Goal: Transaction & Acquisition: Book appointment/travel/reservation

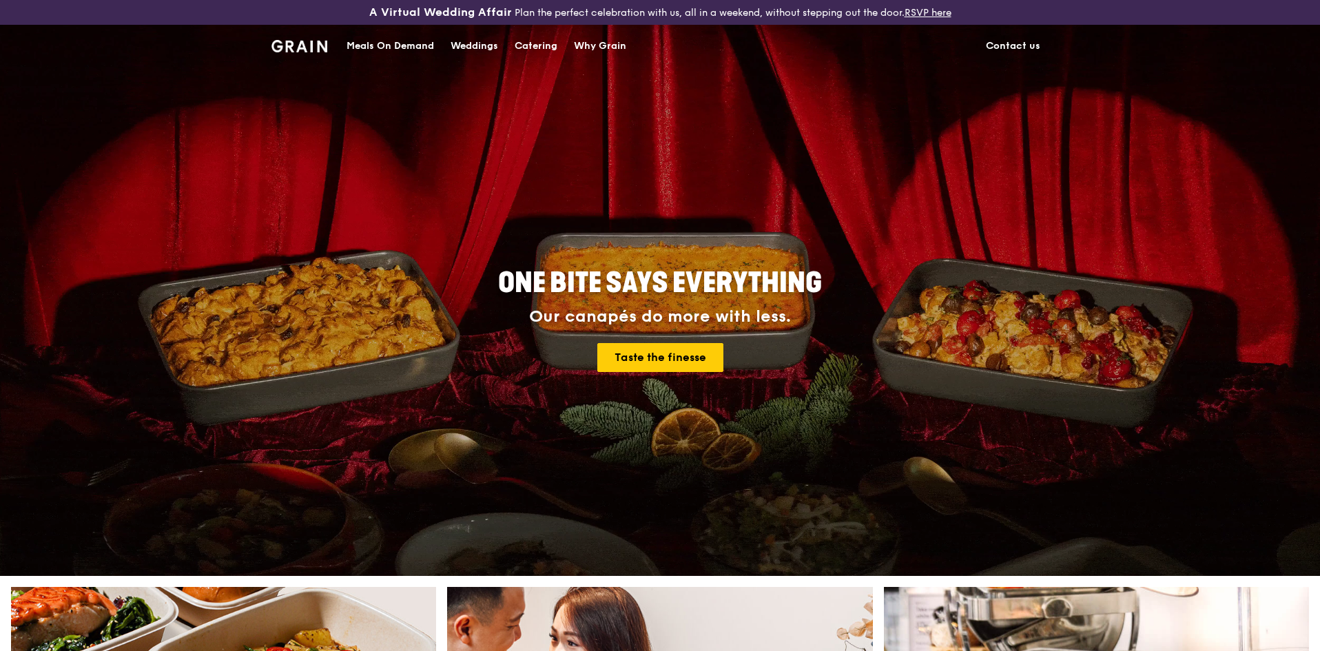
click at [545, 51] on div "Catering" at bounding box center [536, 45] width 43 height 41
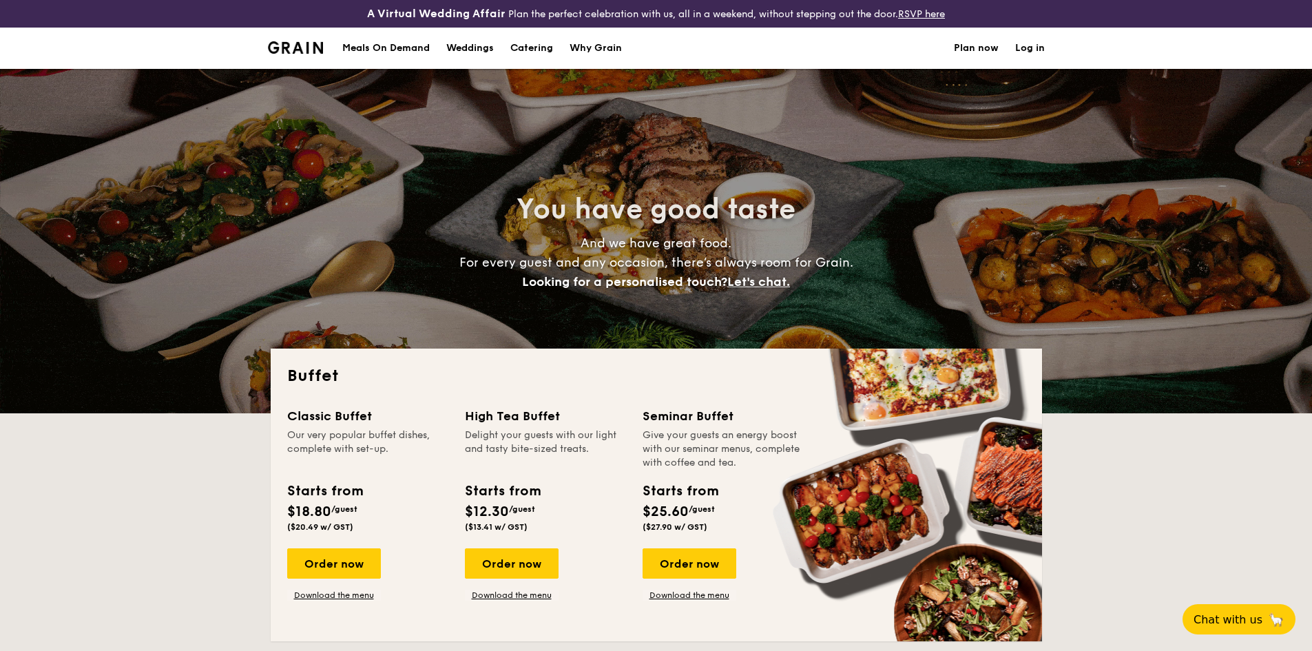
select select
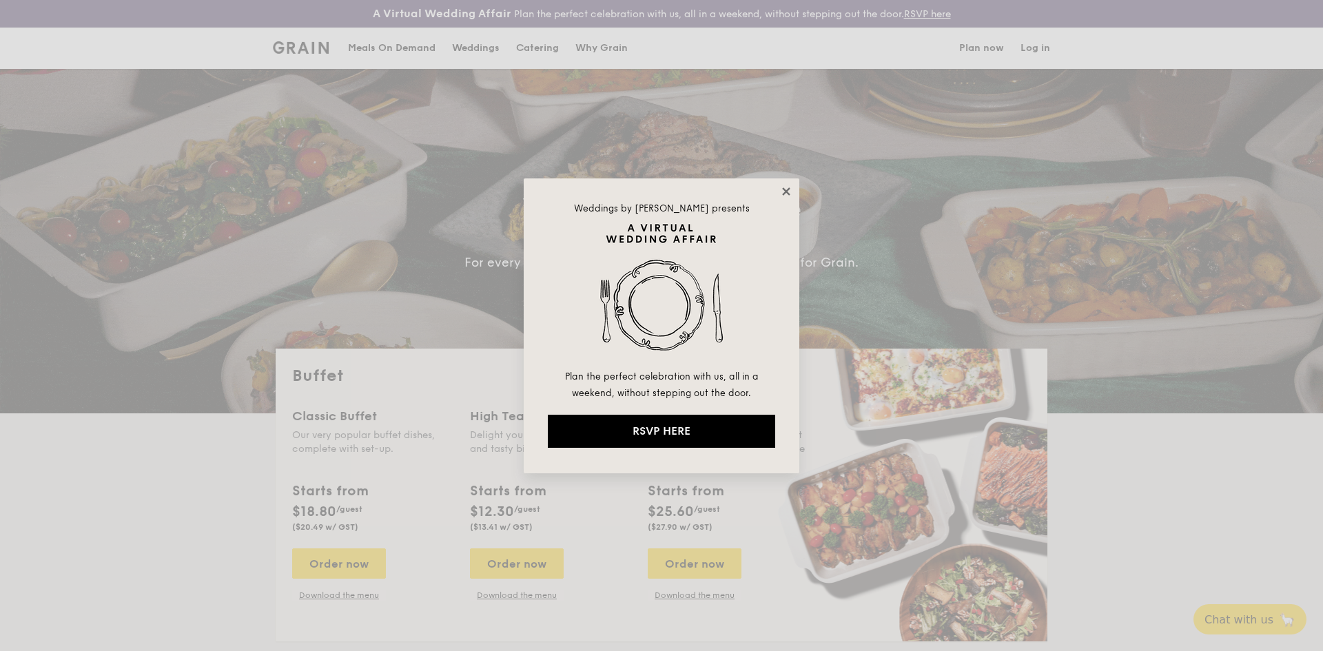
click at [780, 196] on icon at bounding box center [786, 191] width 12 height 12
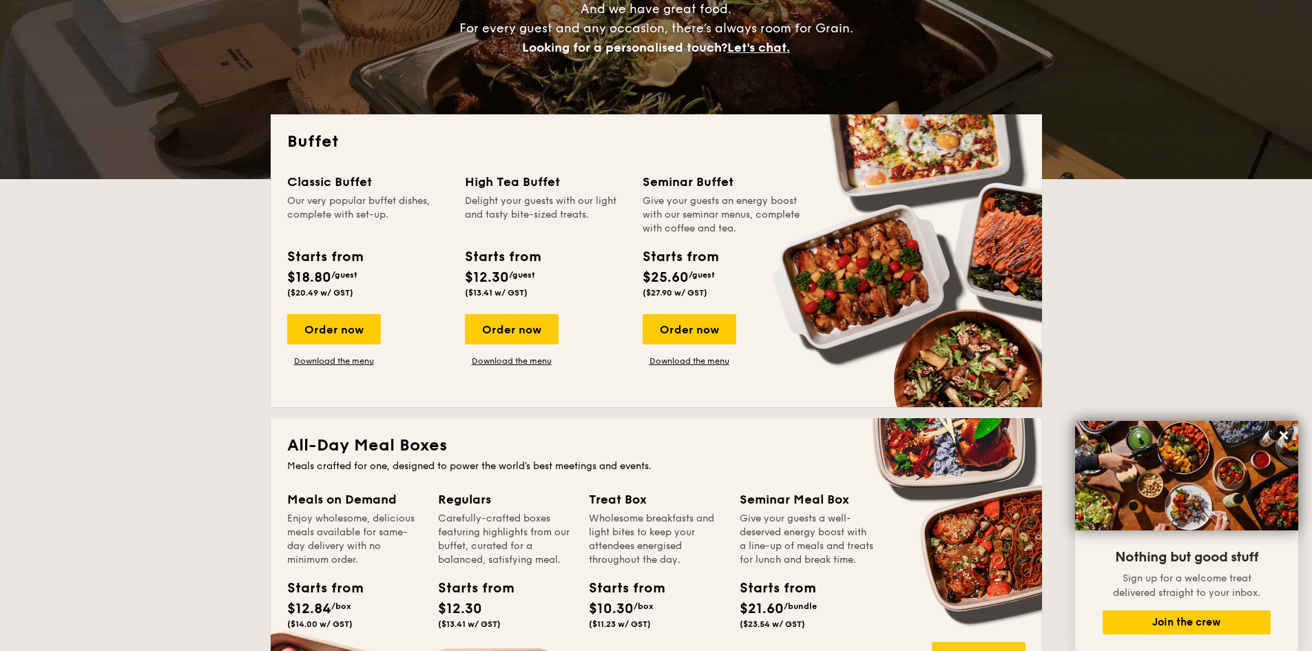
scroll to position [138, 0]
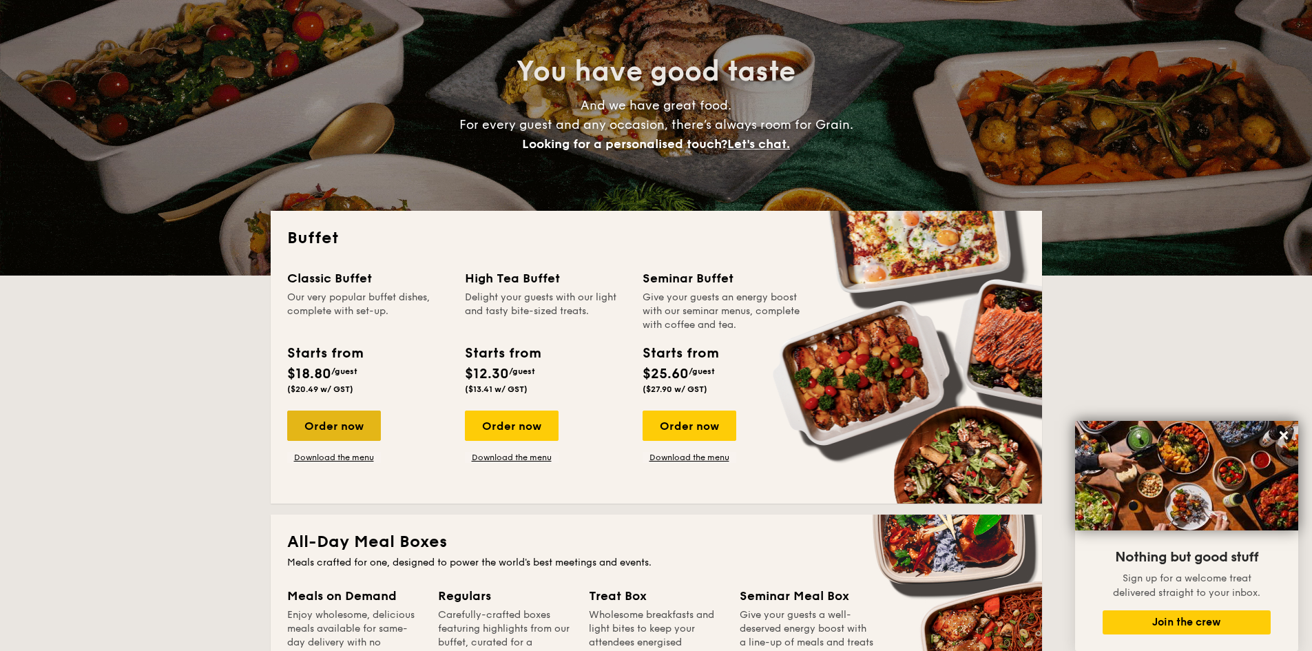
click at [325, 433] on div "Order now" at bounding box center [334, 426] width 94 height 30
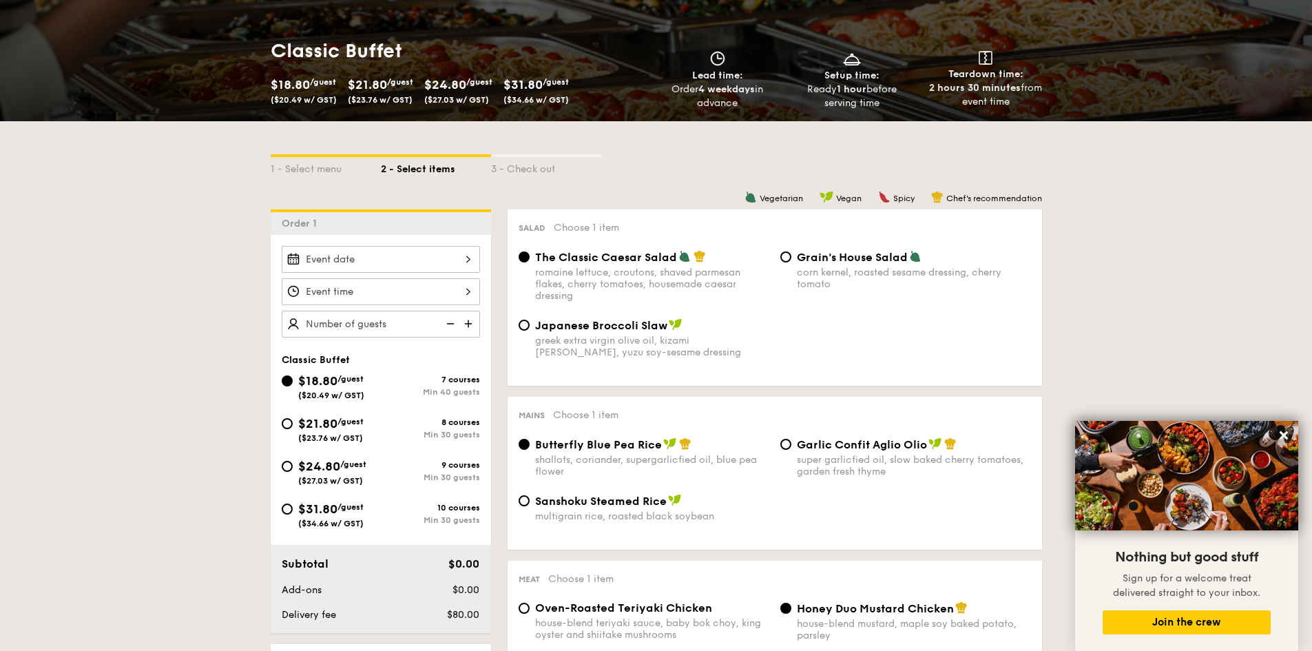
scroll to position [276, 0]
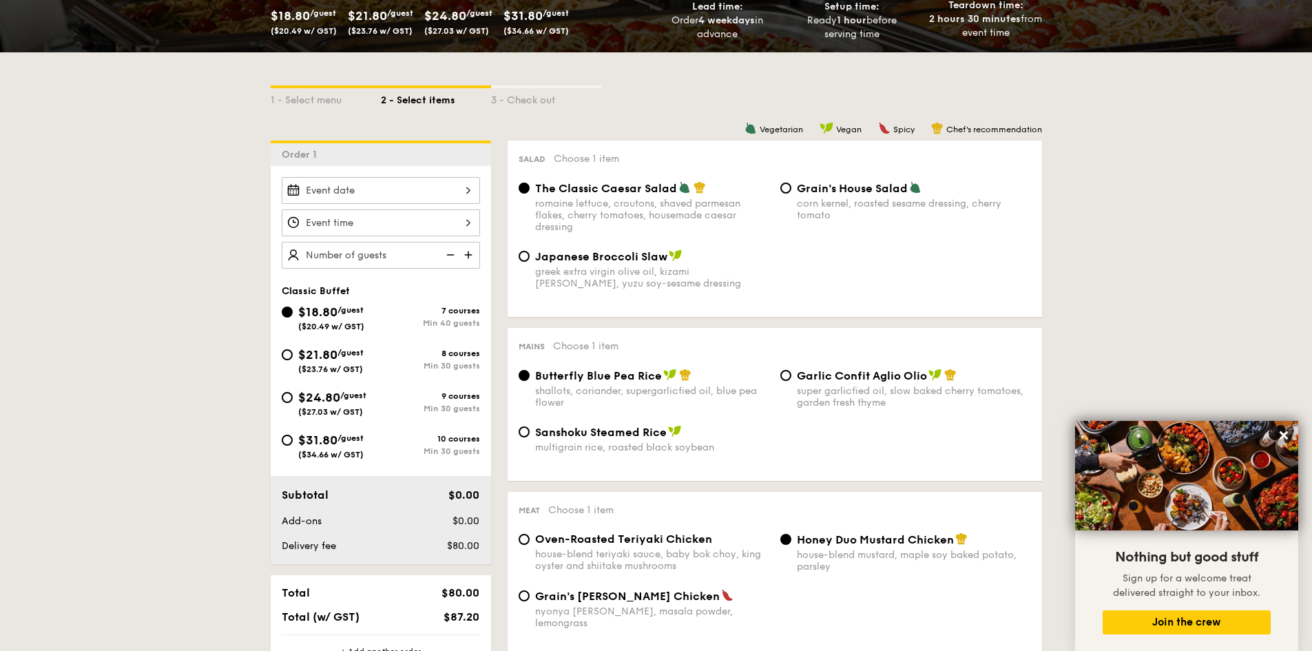
click at [296, 410] on div "$24.80 /guest ($27.03 w/ GST)" at bounding box center [331, 402] width 99 height 29
click at [293, 403] on input "$24.80 /guest ($27.03 w/ GST) 9 courses Min 30 guests" at bounding box center [287, 397] width 11 height 11
radio input "true"
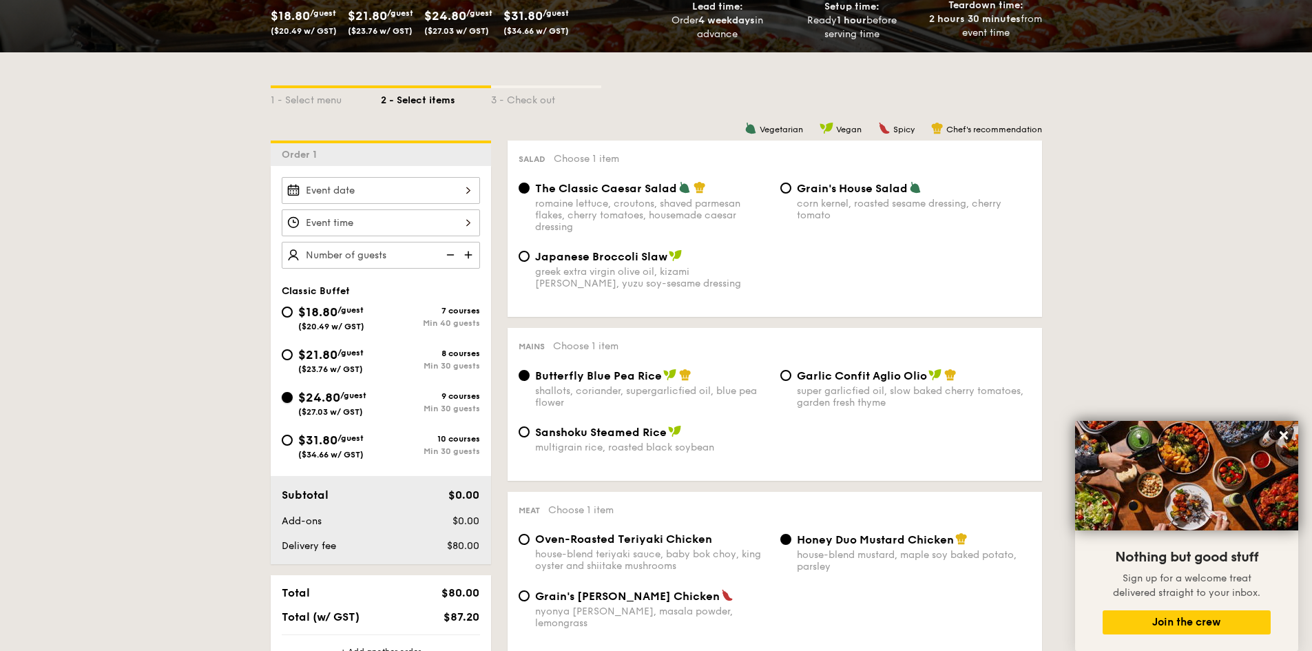
radio input "true"
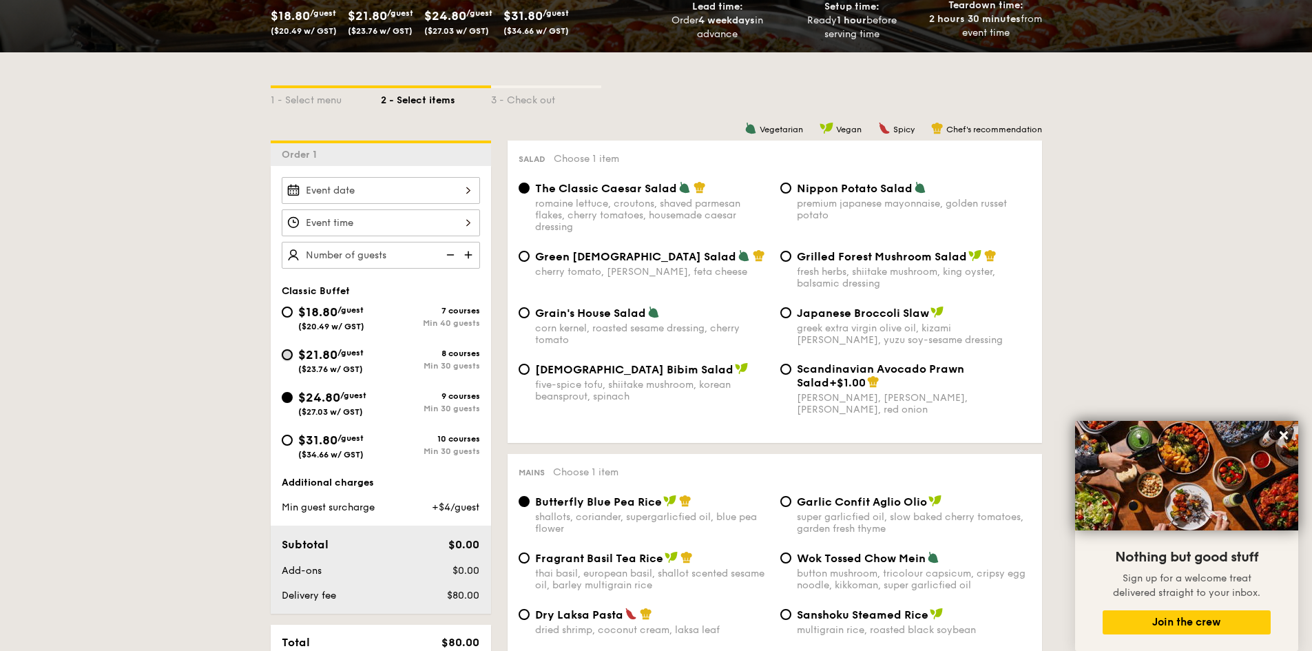
click at [286, 356] on input "$21.80 /guest ($23.76 w/ GST) 8 courses Min 30 guests" at bounding box center [287, 354] width 11 height 11
radio input "true"
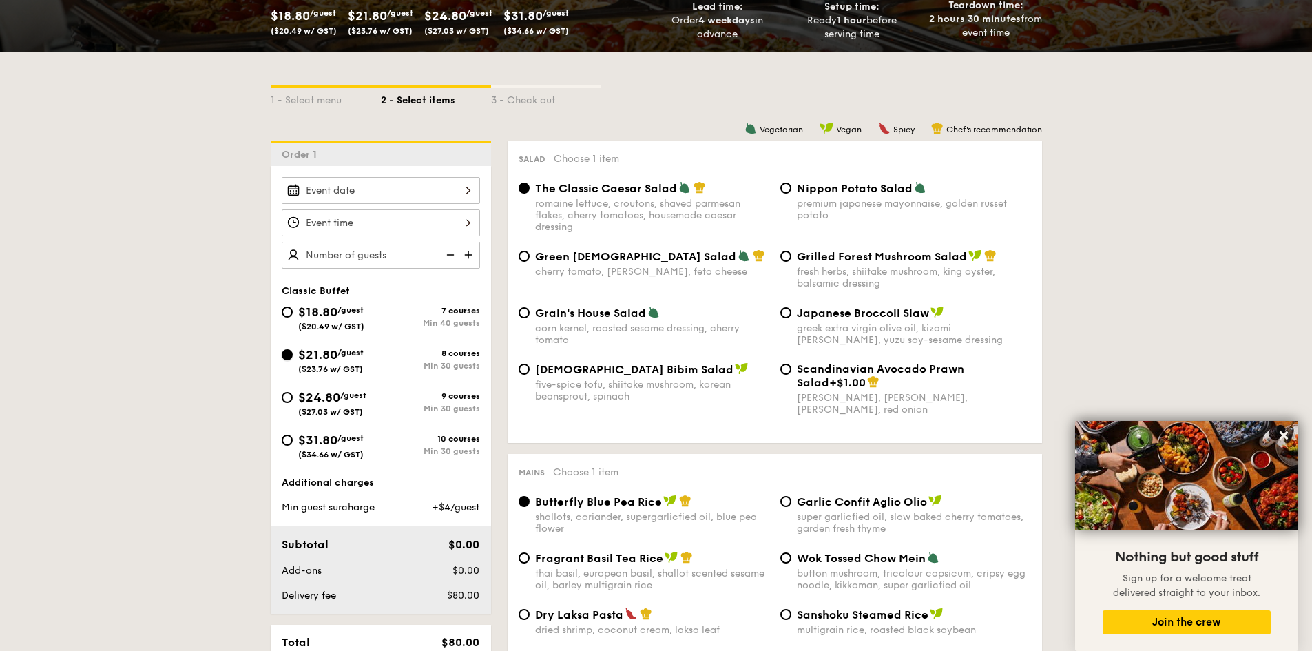
radio input "true"
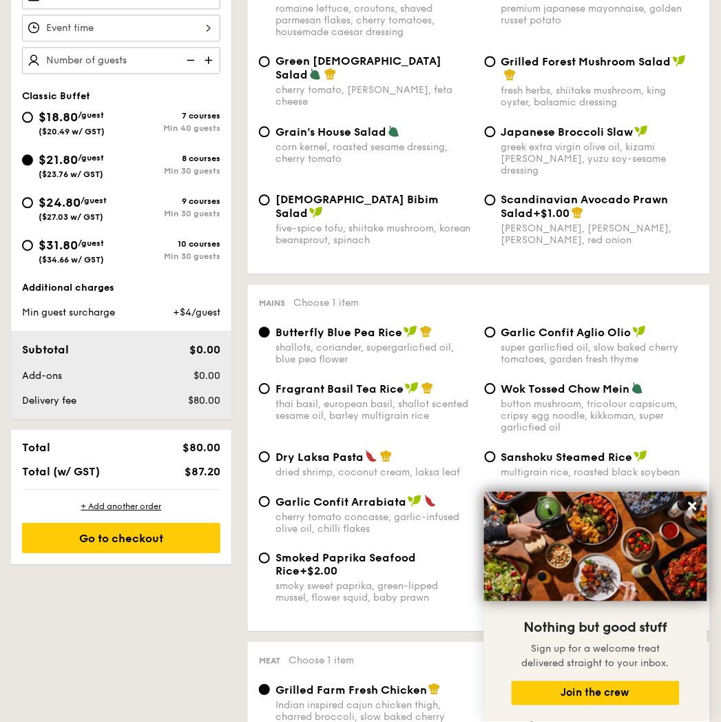
scroll to position [176, 0]
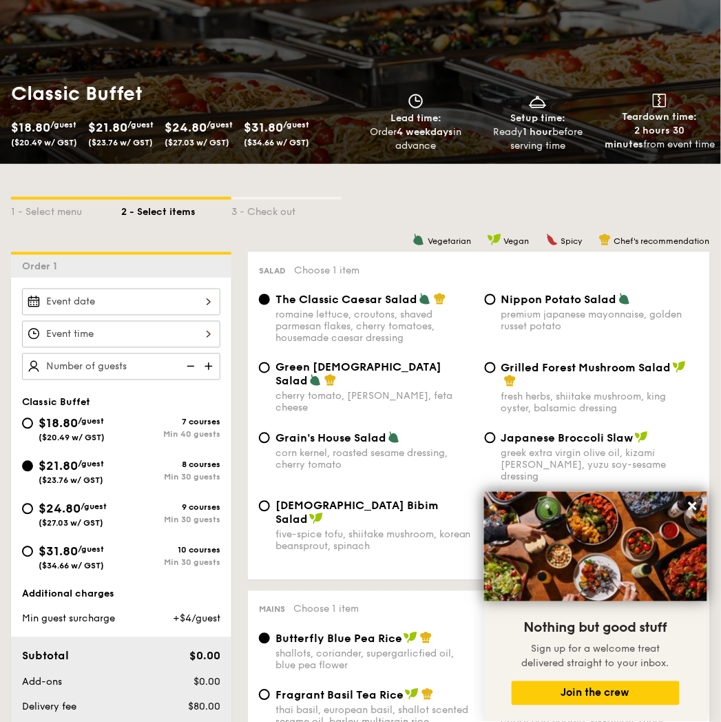
click at [186, 307] on div at bounding box center [121, 302] width 198 height 27
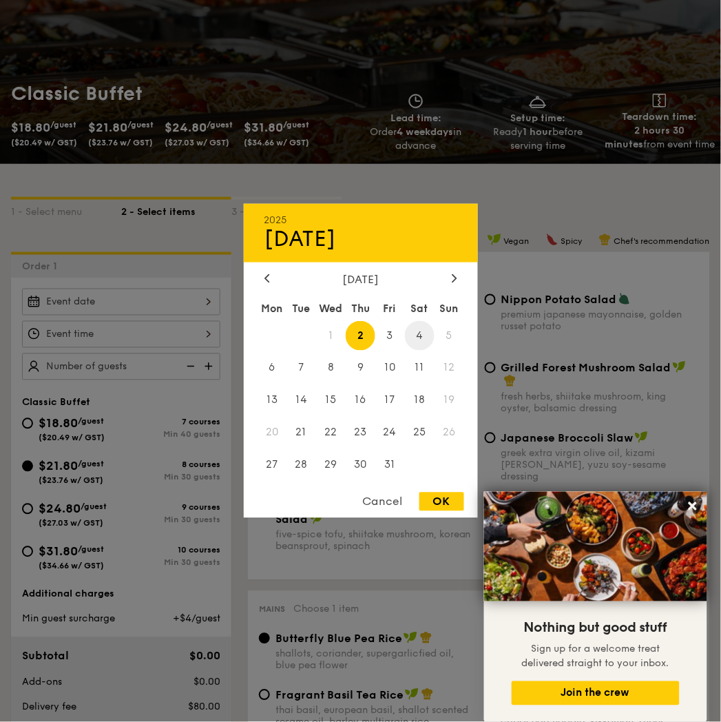
click at [421, 335] on span "4" at bounding box center [420, 336] width 30 height 30
click at [442, 508] on div "OK" at bounding box center [442, 502] width 45 height 19
type input "[DATE]"
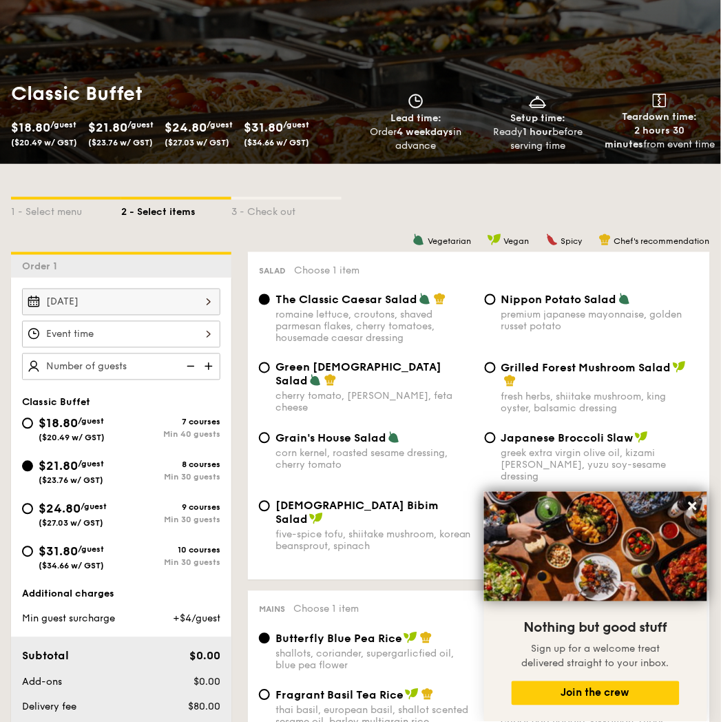
click at [212, 338] on div at bounding box center [121, 334] width 198 height 27
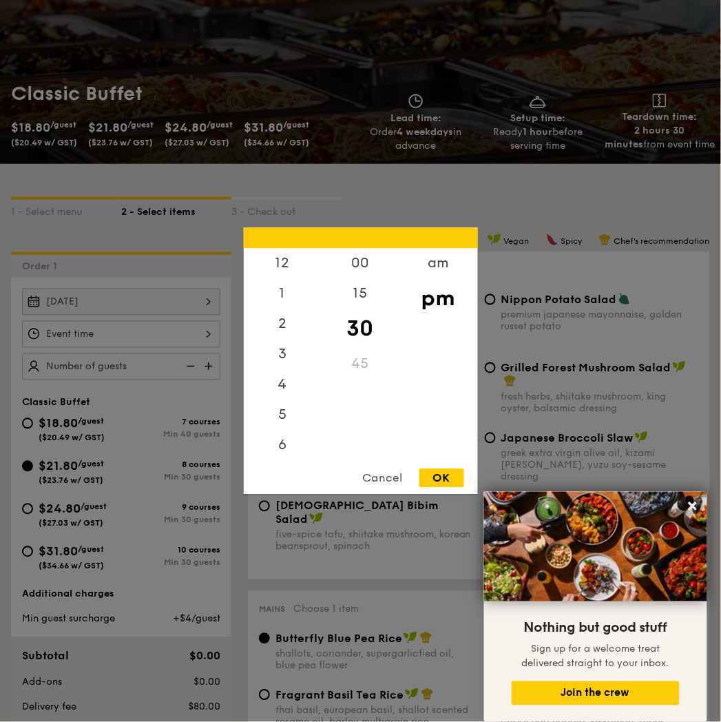
scroll to position [63, 0]
click at [283, 358] on div "5" at bounding box center [283, 358] width 78 height 40
click at [444, 473] on div "OK" at bounding box center [442, 478] width 45 height 19
type input "5:30PM"
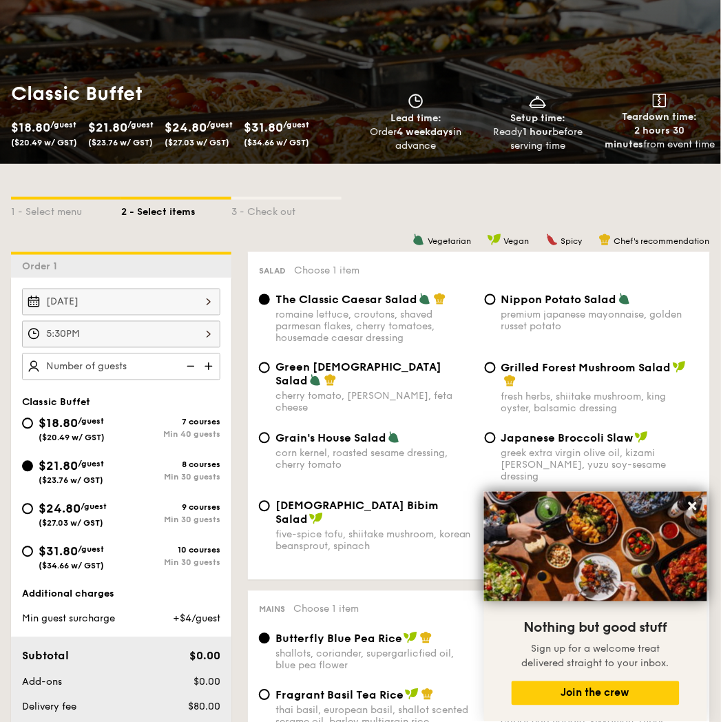
click at [208, 367] on img at bounding box center [210, 366] width 21 height 26
click at [209, 366] on img at bounding box center [210, 366] width 21 height 26
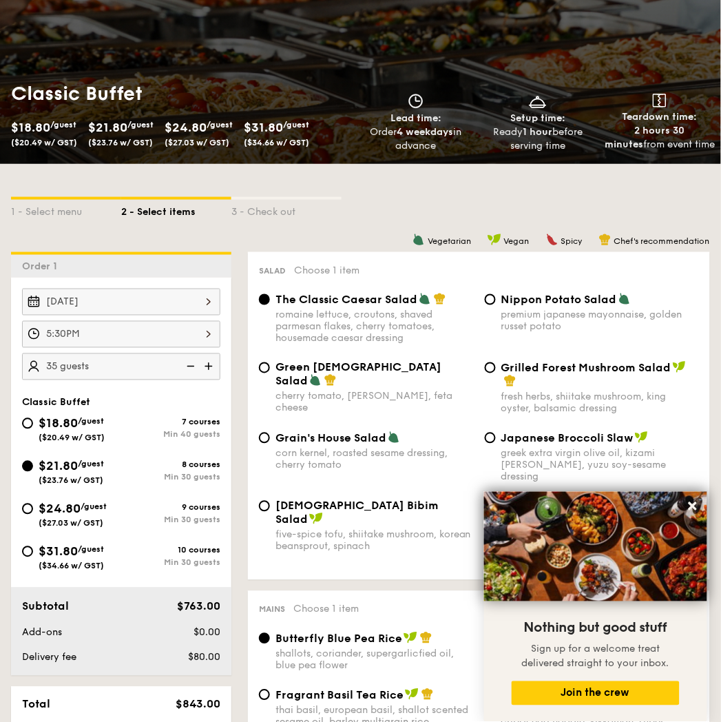
click at [209, 366] on img at bounding box center [210, 366] width 21 height 26
click at [194, 366] on img at bounding box center [189, 366] width 21 height 26
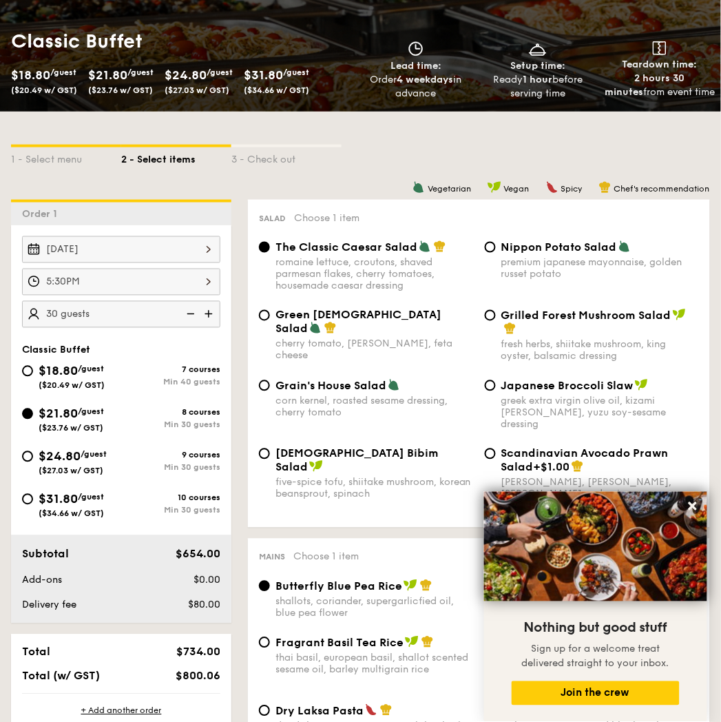
scroll to position [229, 0]
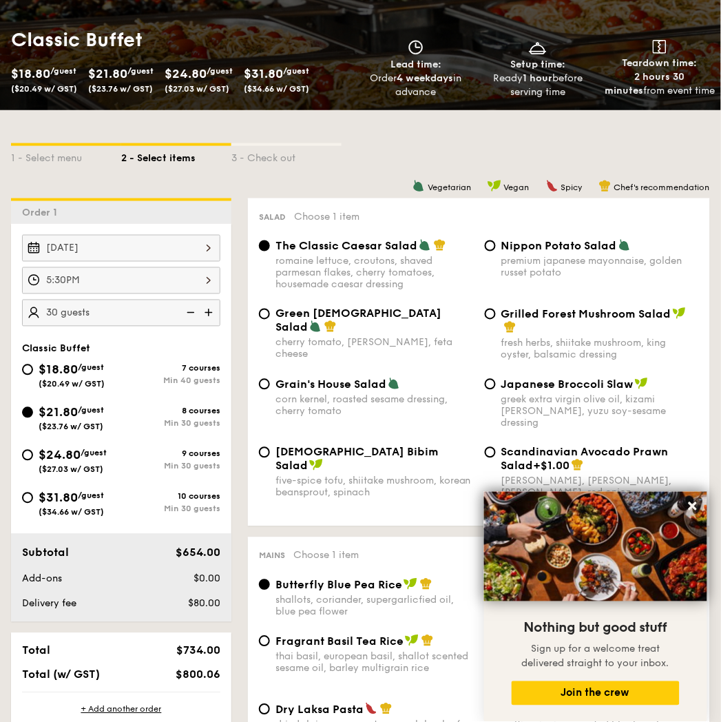
click at [190, 311] on img at bounding box center [189, 313] width 21 height 26
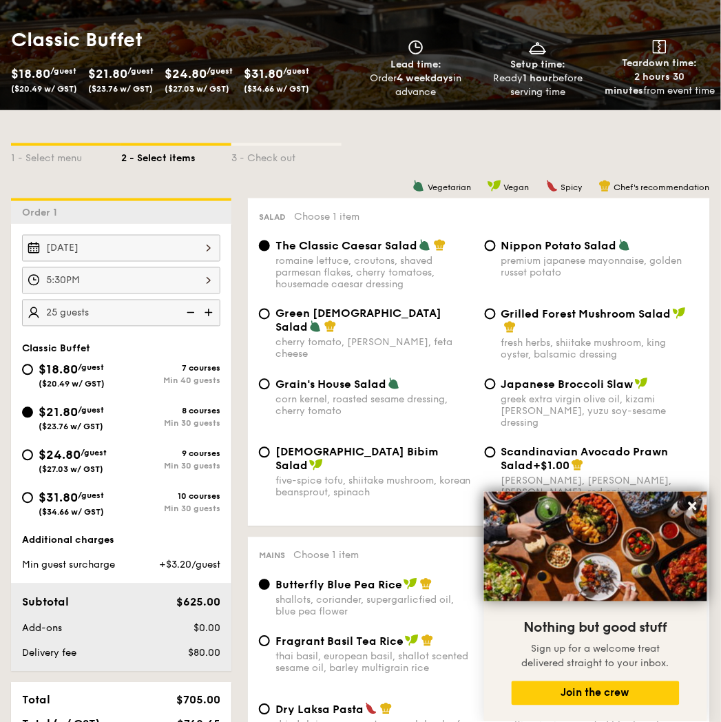
click at [212, 313] on img at bounding box center [210, 313] width 21 height 26
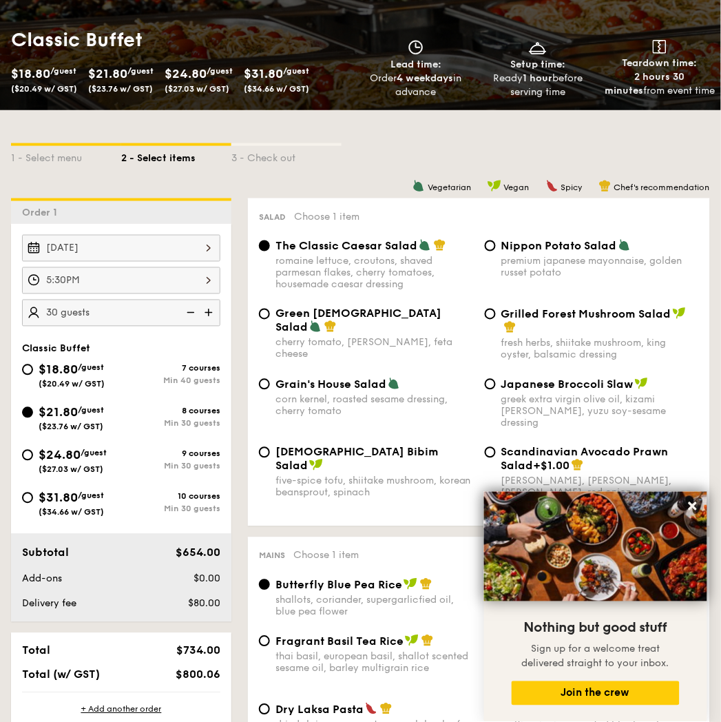
click at [192, 316] on img at bounding box center [189, 313] width 21 height 26
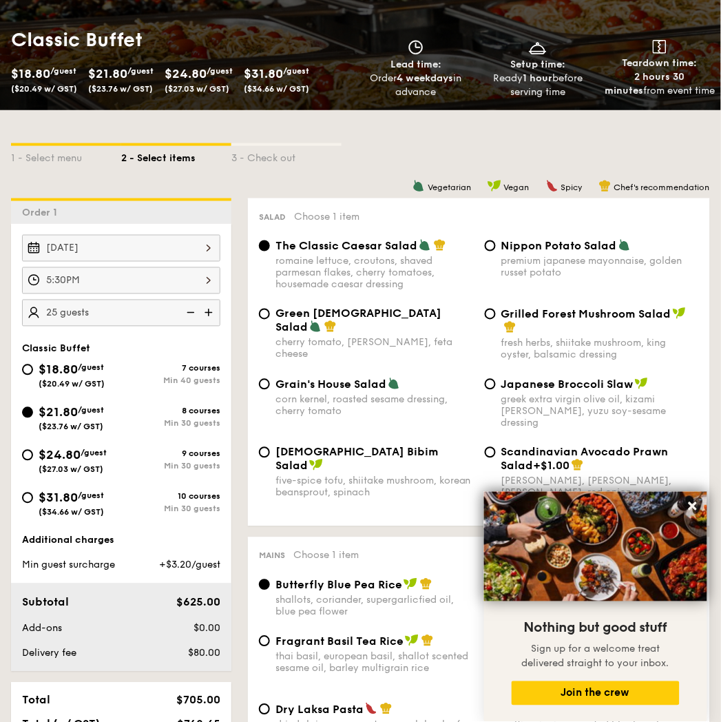
click at [204, 313] on img at bounding box center [210, 313] width 21 height 26
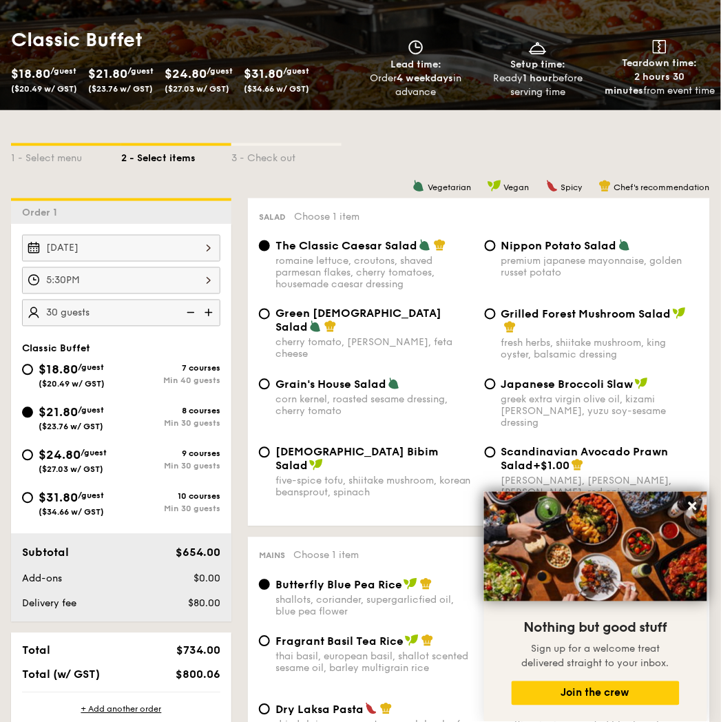
click at [195, 322] on img at bounding box center [189, 313] width 21 height 26
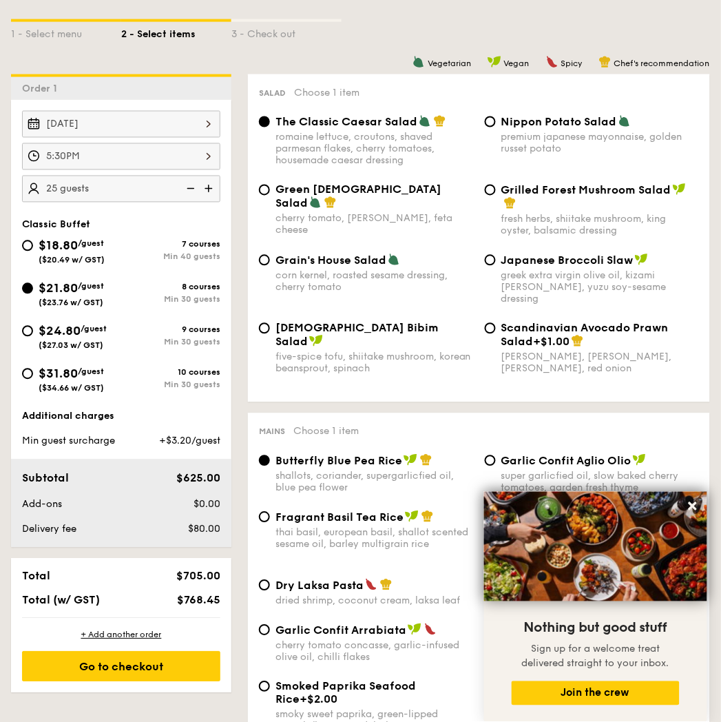
scroll to position [382, 0]
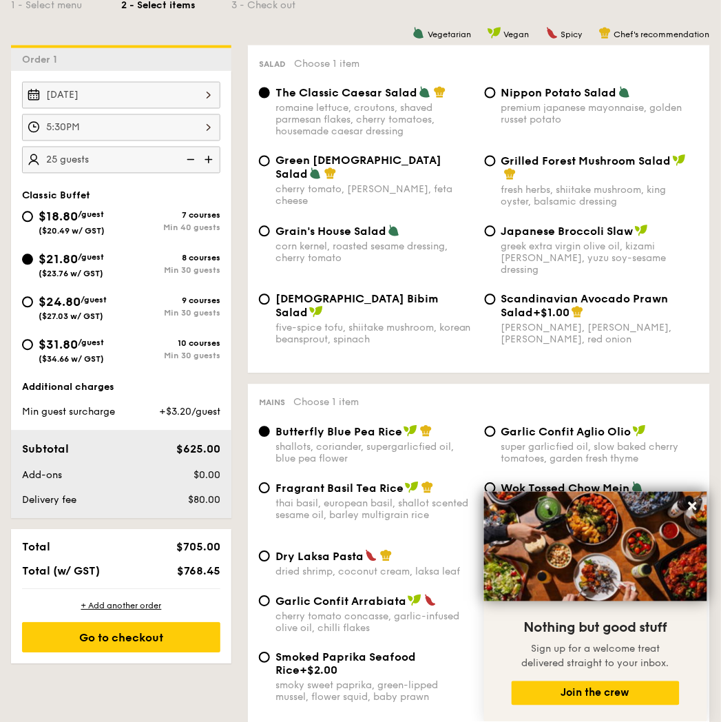
click at [207, 171] on img at bounding box center [210, 160] width 21 height 26
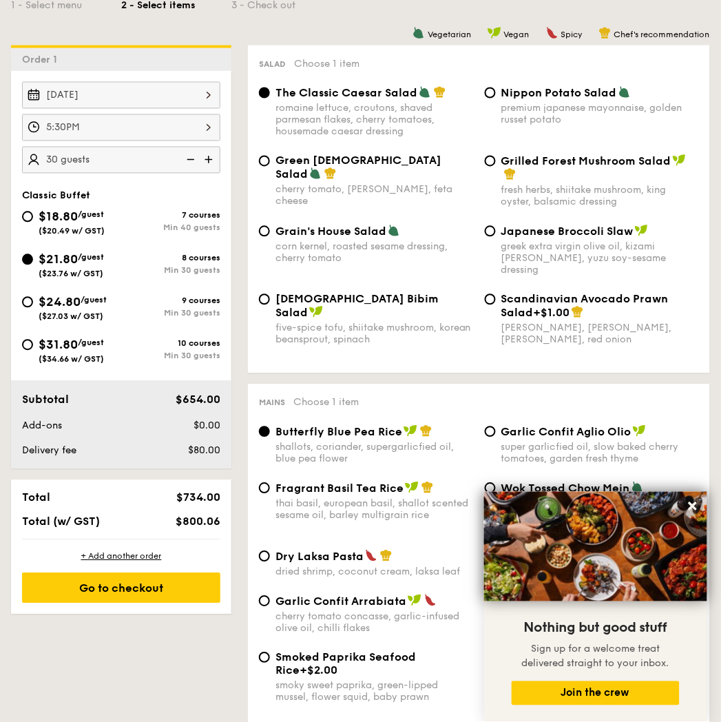
click at [188, 167] on img at bounding box center [189, 160] width 21 height 26
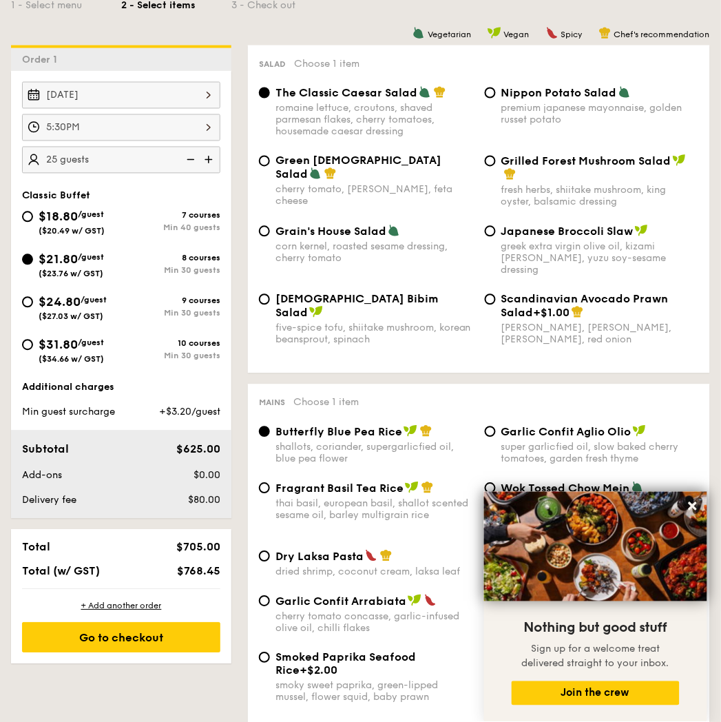
click at [204, 169] on img at bounding box center [210, 160] width 21 height 26
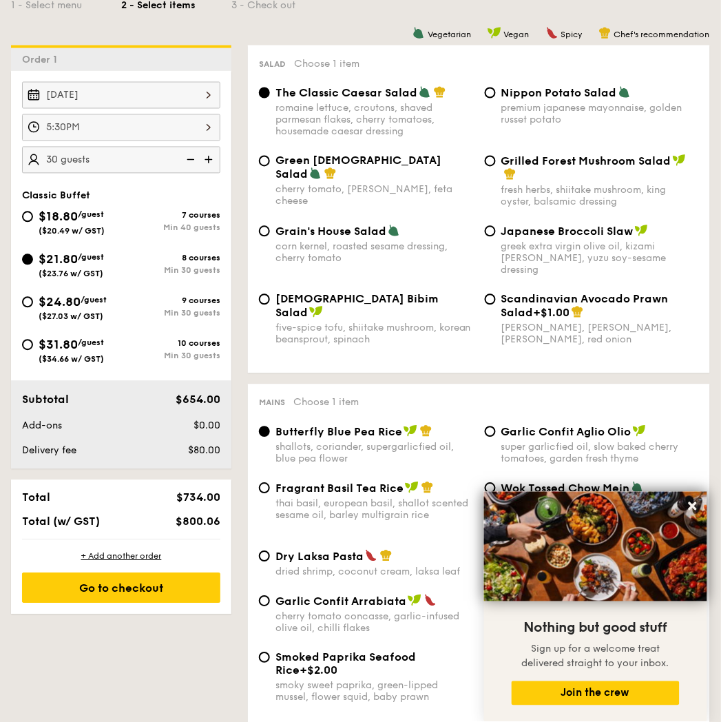
click at [184, 169] on img at bounding box center [189, 160] width 21 height 26
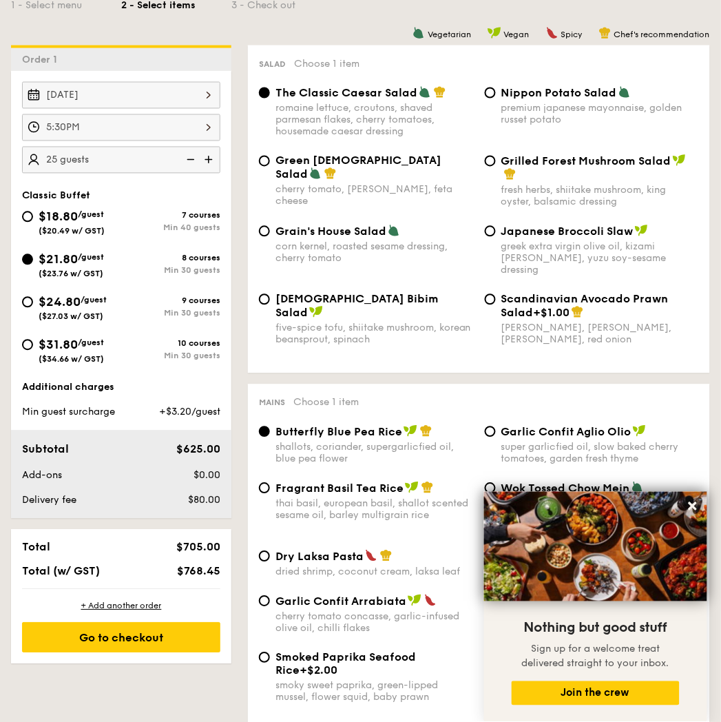
click at [208, 165] on img at bounding box center [210, 160] width 21 height 26
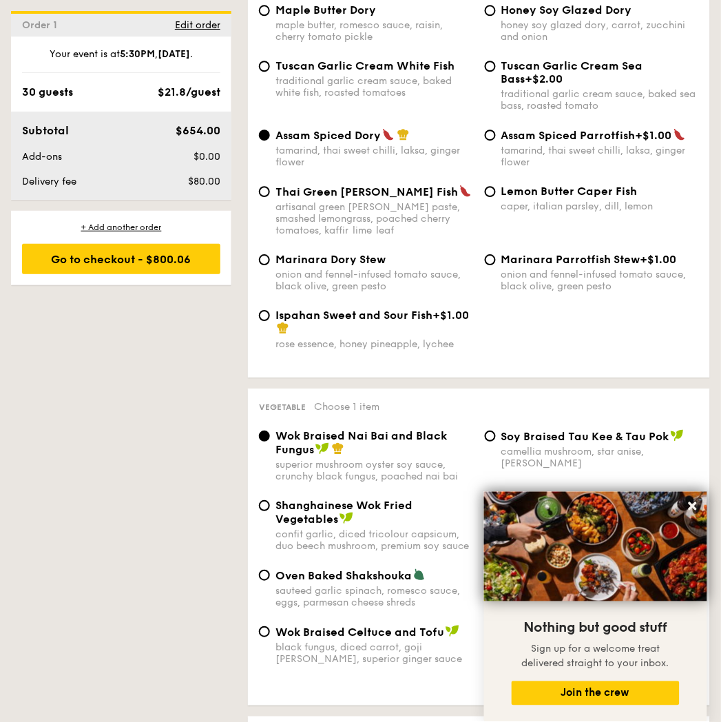
scroll to position [1607, 0]
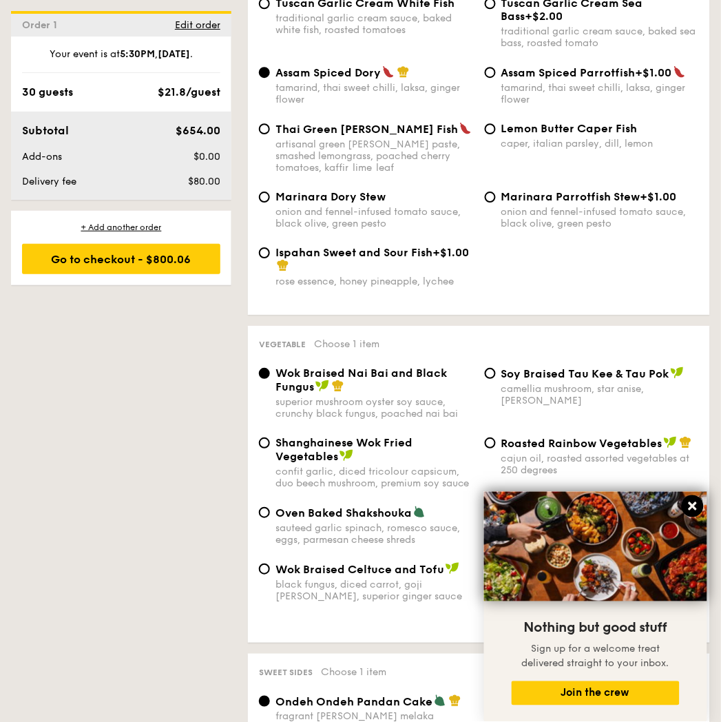
click at [699, 505] on icon at bounding box center [693, 506] width 12 height 12
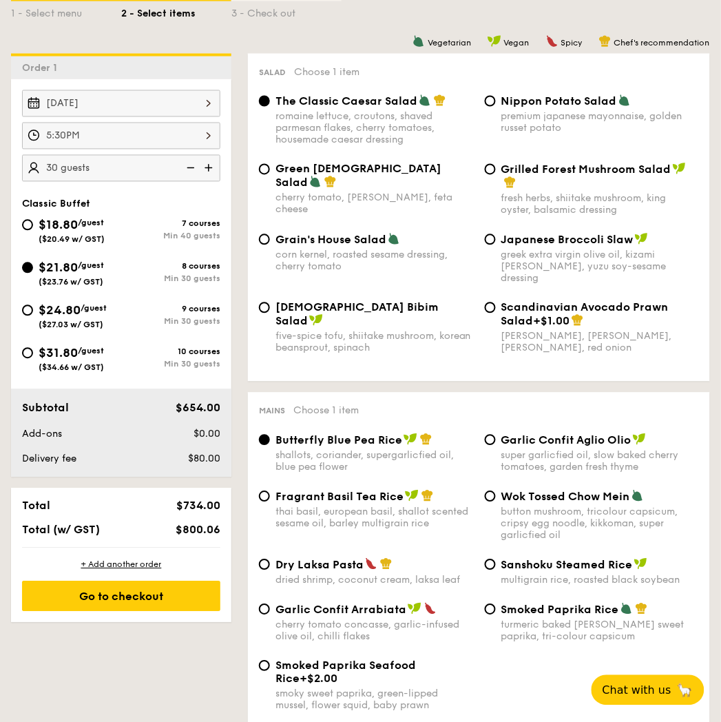
scroll to position [382, 0]
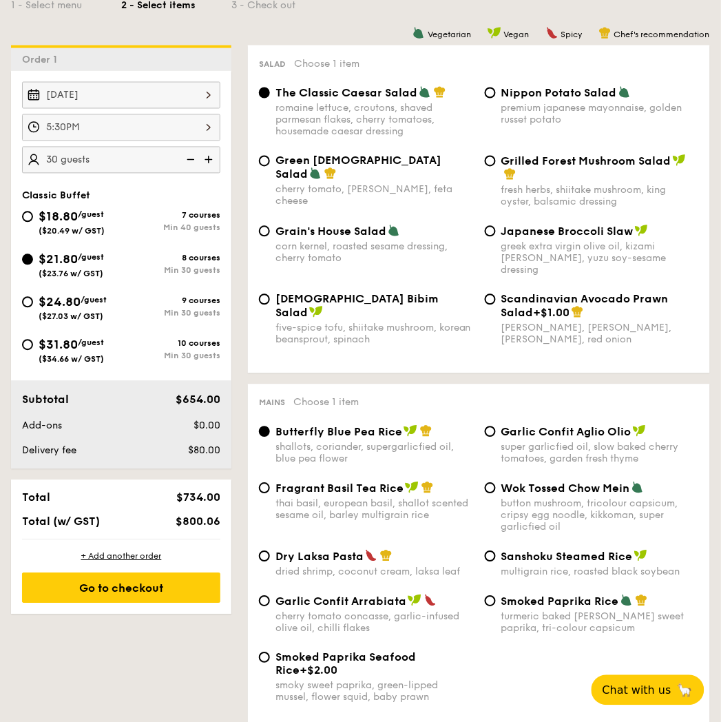
drag, startPoint x: 473, startPoint y: 483, endPoint x: 389, endPoint y: 382, distance: 131.6
click at [389, 384] on div "Mains Choose 1 item Butterfly Blue Pea Rice shallots, coriander, supergarlicfie…" at bounding box center [479, 557] width 462 height 347
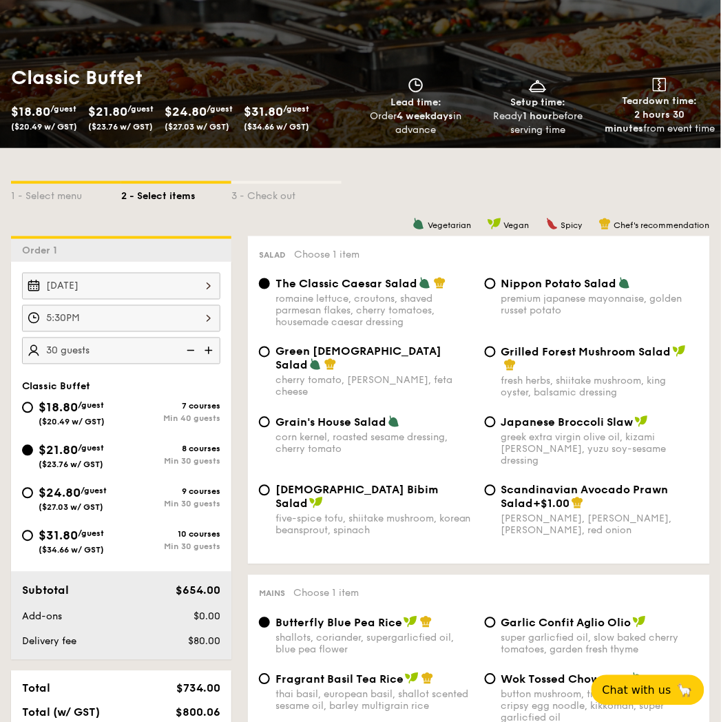
scroll to position [229, 0]
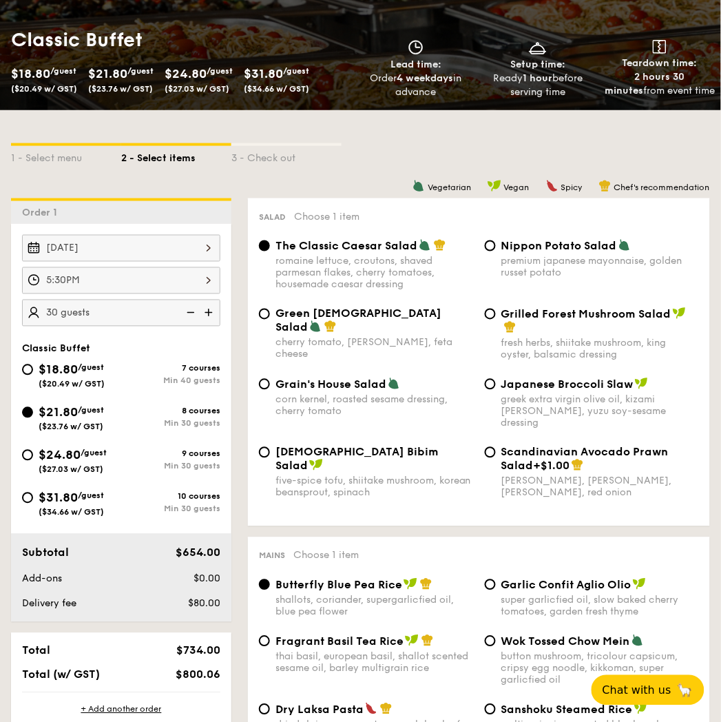
click at [192, 313] on img at bounding box center [189, 313] width 21 height 26
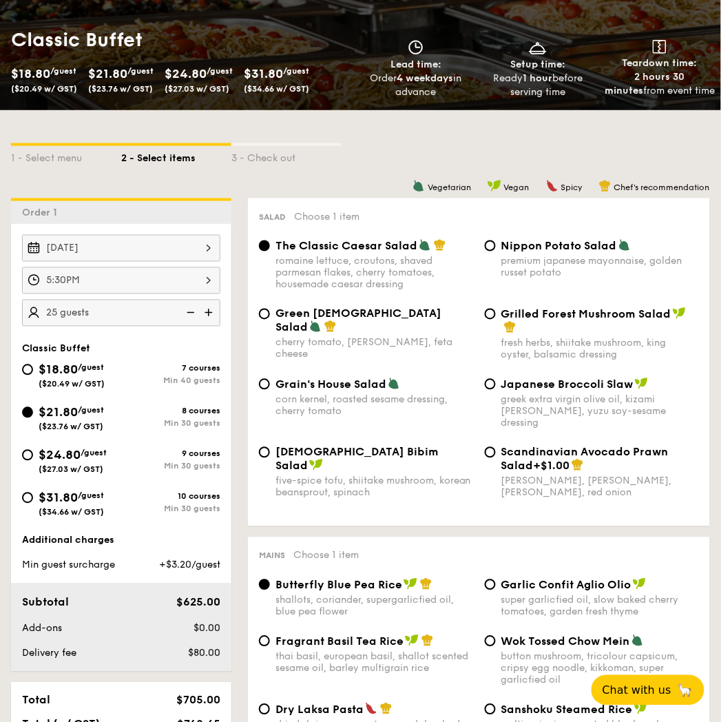
click at [192, 313] on img at bounding box center [189, 313] width 21 height 26
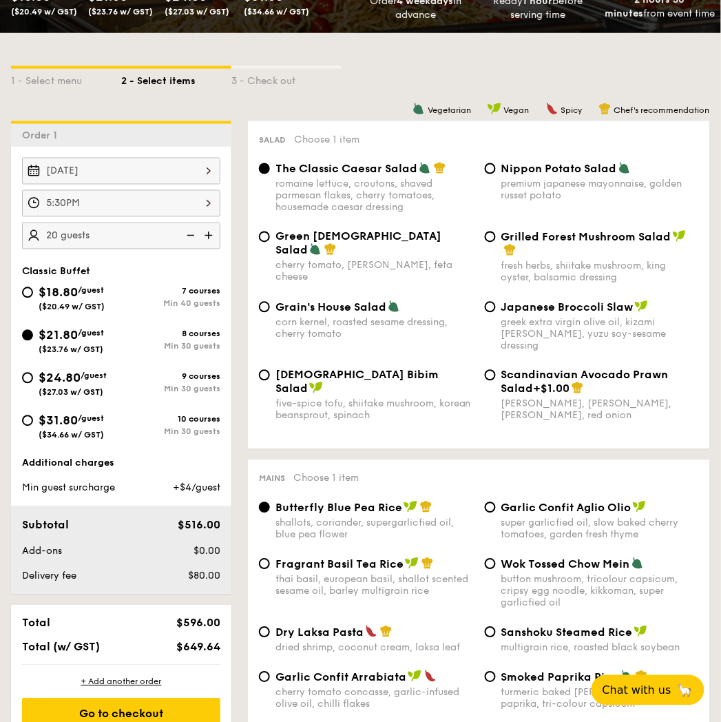
scroll to position [306, 0]
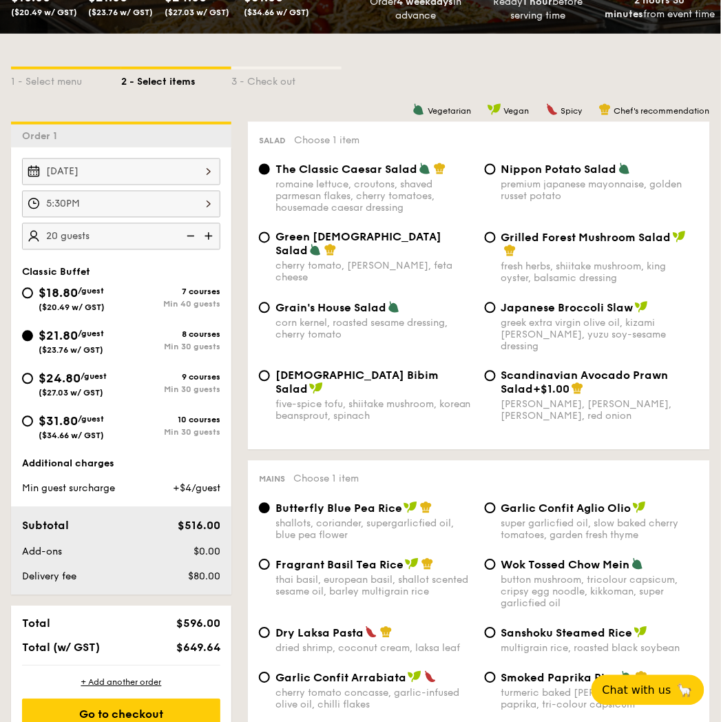
click at [207, 239] on img at bounding box center [210, 236] width 21 height 26
click at [190, 239] on img at bounding box center [189, 236] width 21 height 26
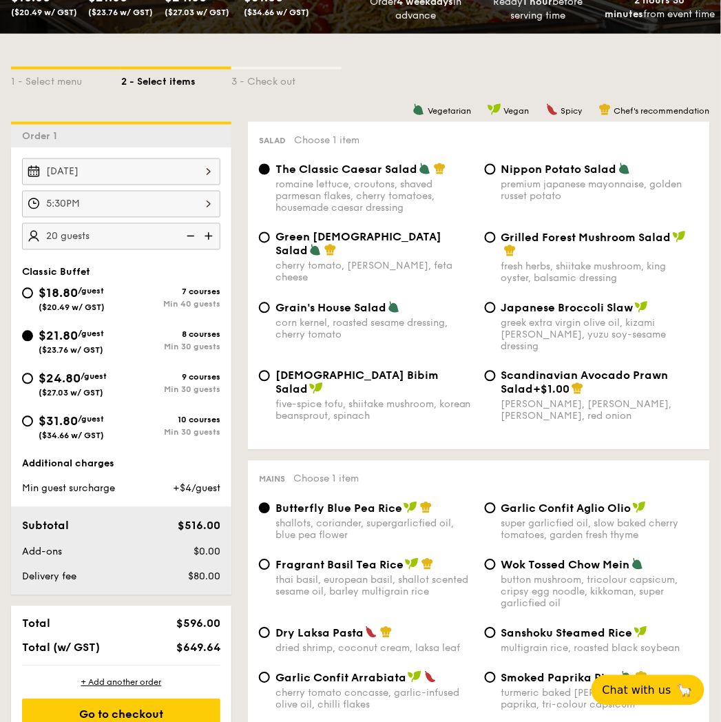
click at [209, 236] on img at bounding box center [210, 236] width 21 height 26
type input "25 guests"
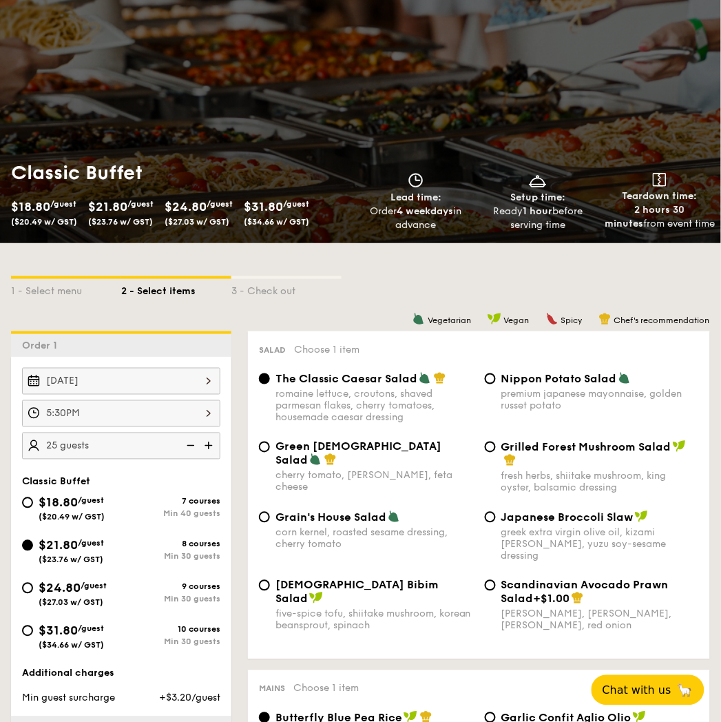
scroll to position [0, 0]
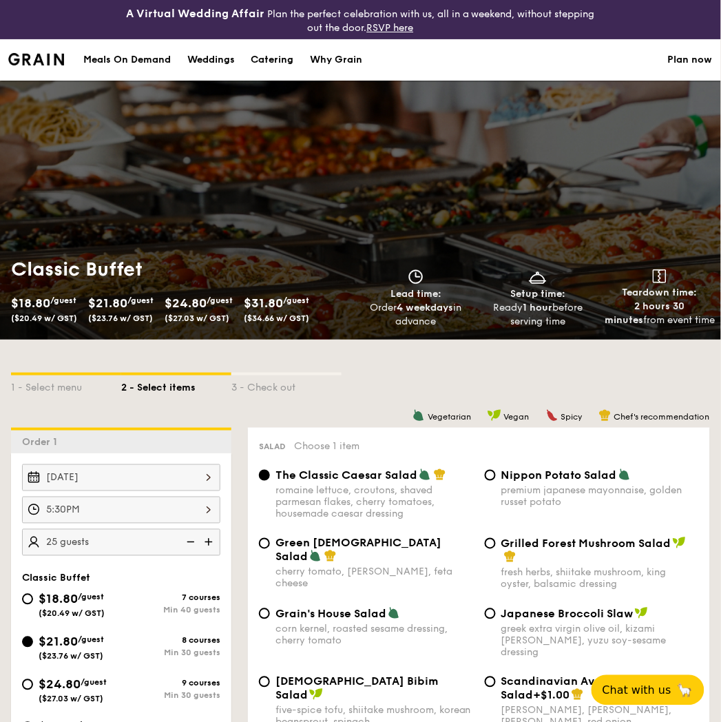
click at [282, 56] on div "Catering" at bounding box center [272, 59] width 43 height 41
select select
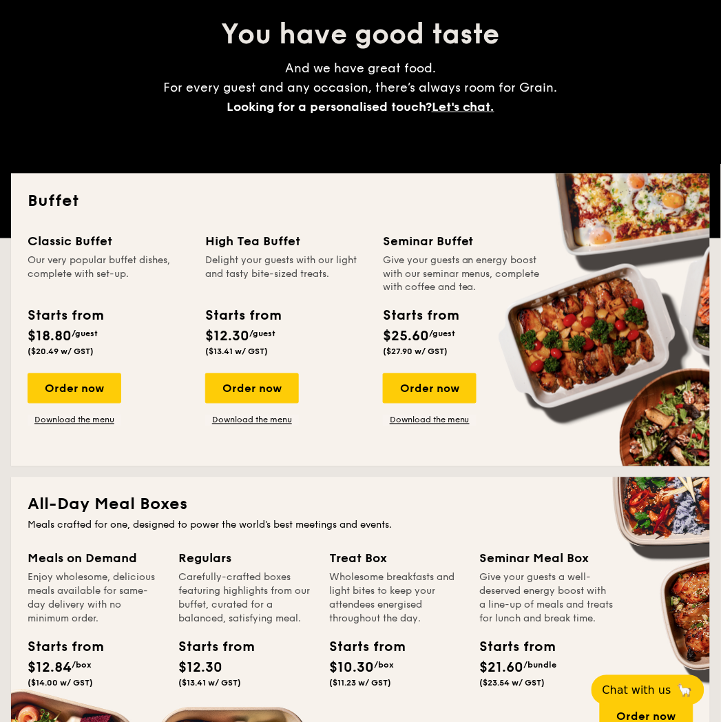
scroll to position [76, 0]
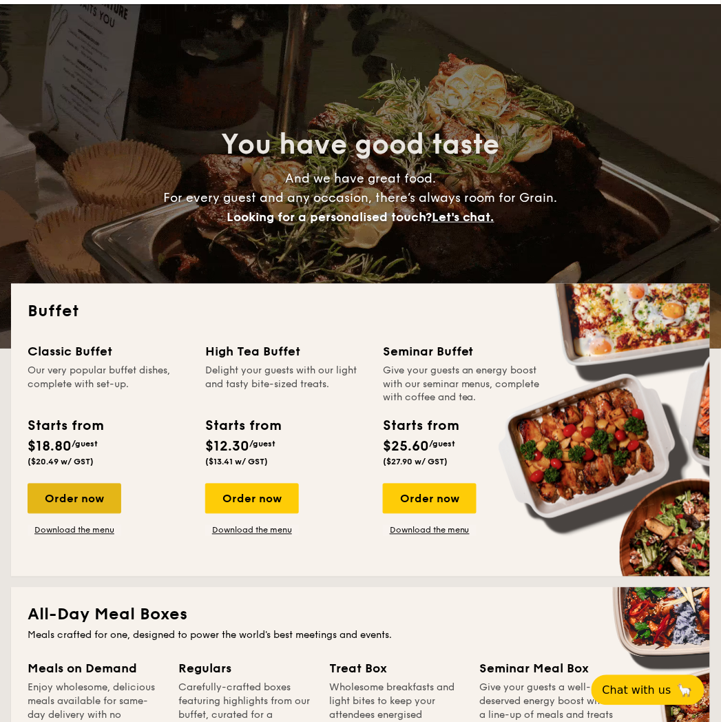
click at [71, 506] on div "Order now" at bounding box center [75, 499] width 94 height 30
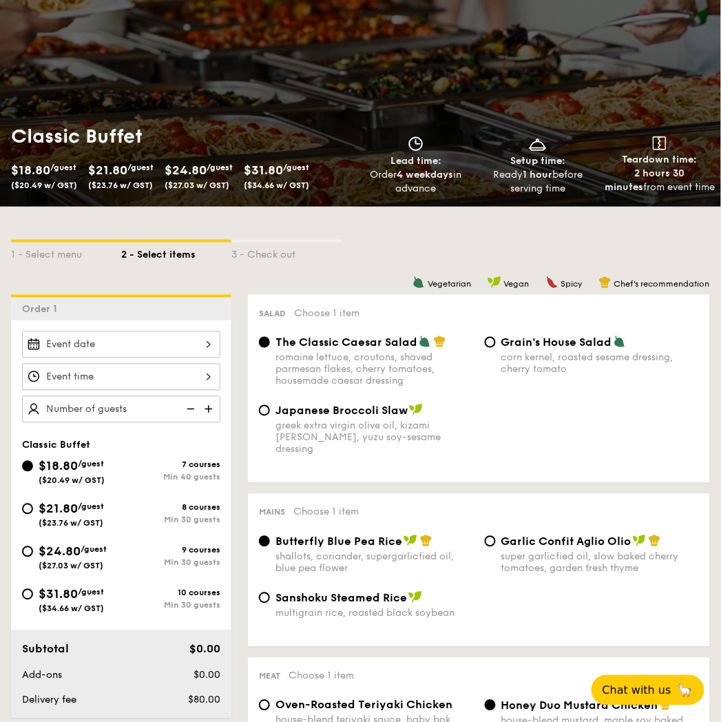
scroll to position [153, 0]
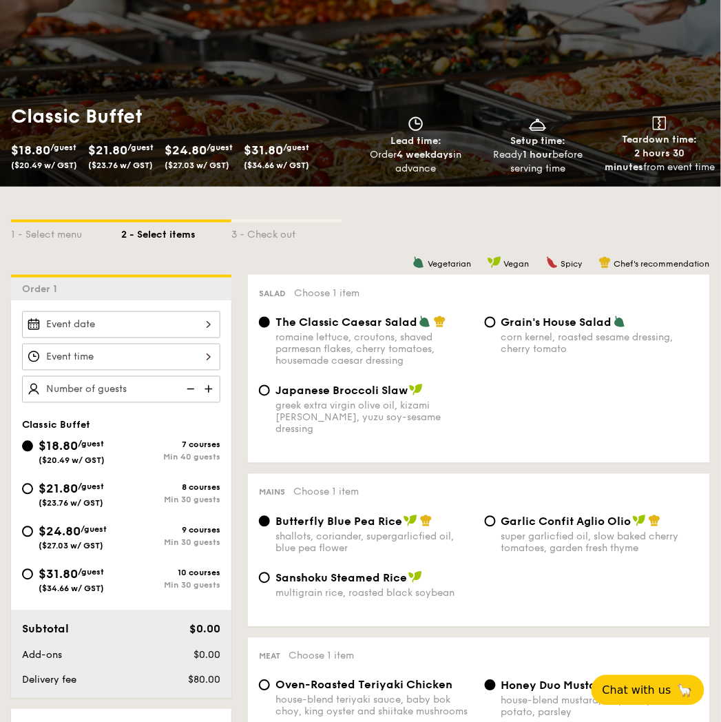
click at [30, 498] on div "$21.80 /guest ($23.76 w/ GST)" at bounding box center [71, 493] width 99 height 29
click at [30, 495] on input "$21.80 /guest ($23.76 w/ GST) 8 courses Min 30 guests" at bounding box center [27, 489] width 11 height 11
radio input "true"
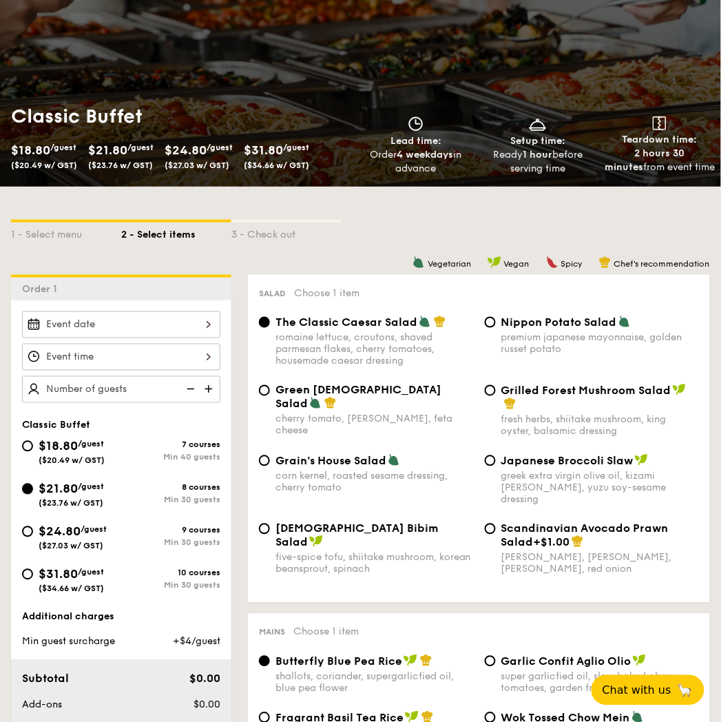
radio input "true"
click at [168, 318] on div "Classic Buffet $18.80 /guest ($20.49 w/ GST) 7 courses Min 40 guests $21.80 /gu…" at bounding box center [121, 524] width 220 height 448
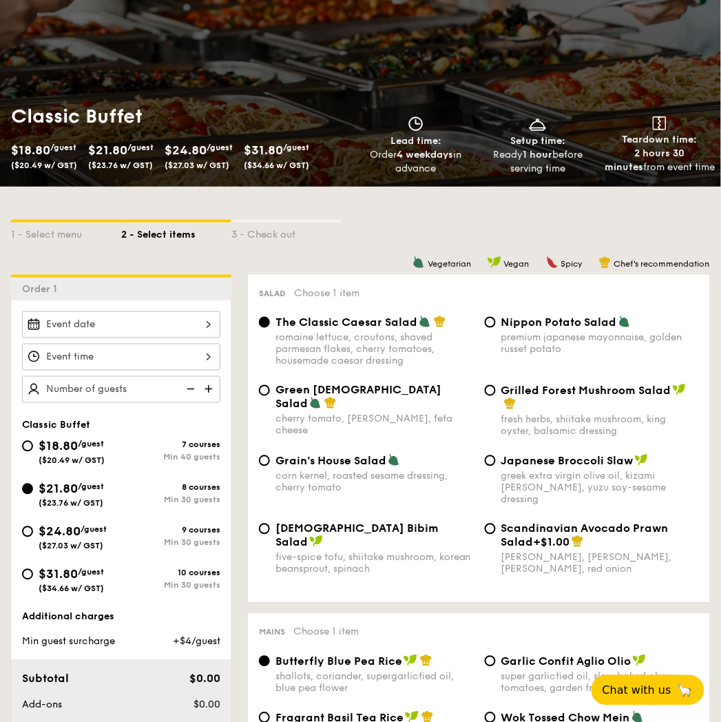
click at [170, 322] on div at bounding box center [121, 324] width 198 height 27
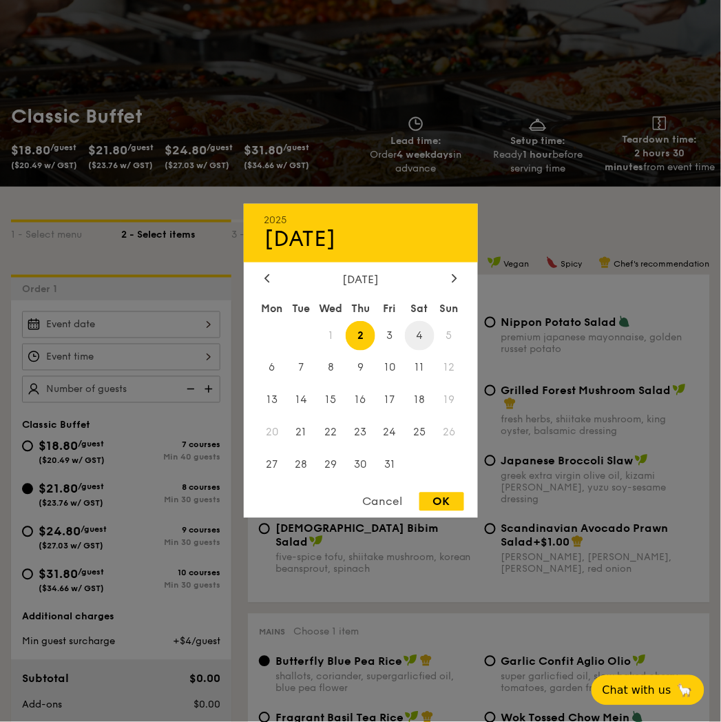
click at [422, 338] on span "4" at bounding box center [420, 336] width 30 height 30
click at [437, 504] on div "OK" at bounding box center [442, 502] width 45 height 19
type input "[DATE]"
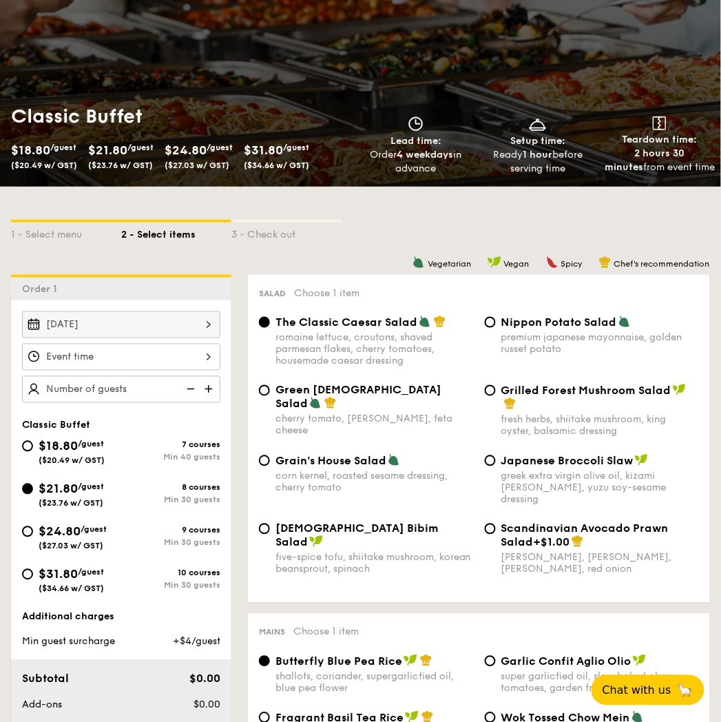
click at [212, 366] on div at bounding box center [121, 357] width 198 height 27
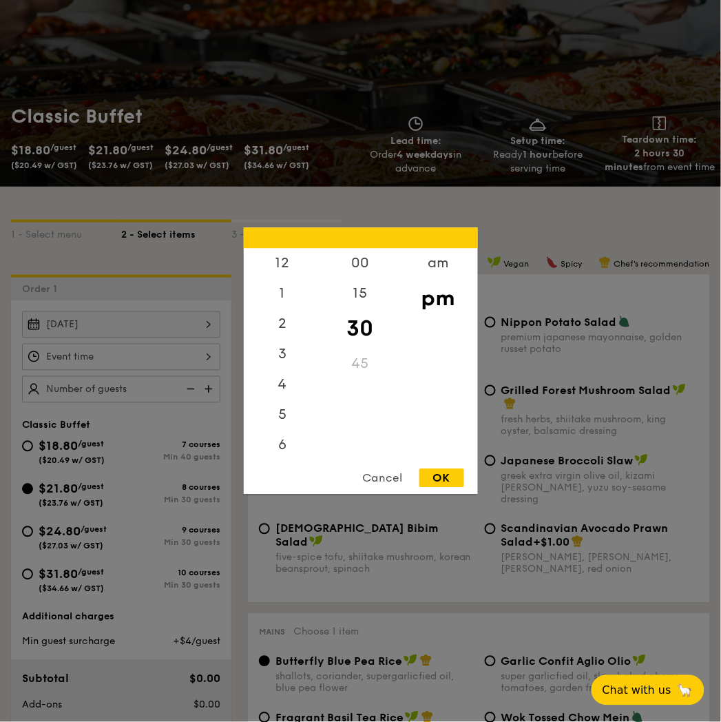
scroll to position [63, 0]
click at [286, 362] on div "5" at bounding box center [283, 358] width 78 height 40
click at [430, 486] on div "OK" at bounding box center [442, 478] width 45 height 19
type input "5:30PM"
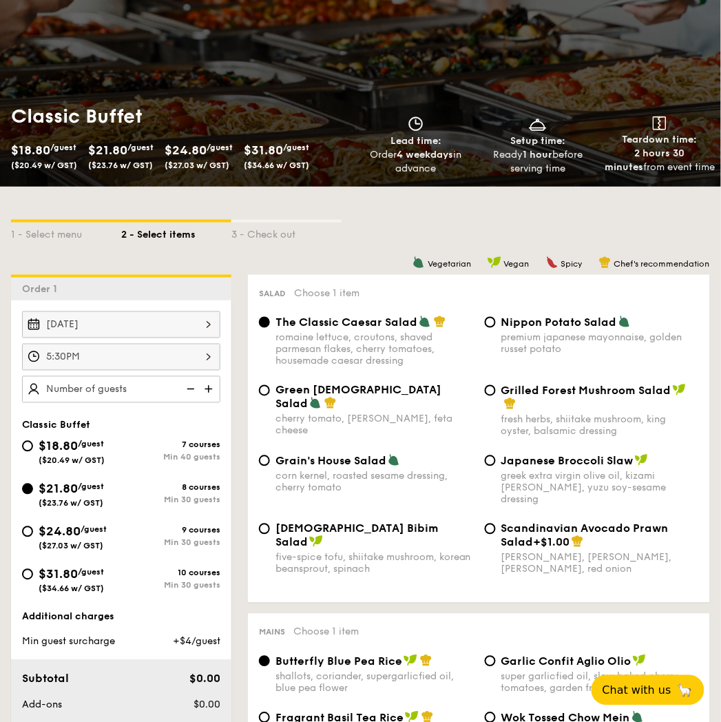
drag, startPoint x: 176, startPoint y: 395, endPoint x: 197, endPoint y: 393, distance: 21.5
click at [216, 393] on img at bounding box center [210, 389] width 21 height 26
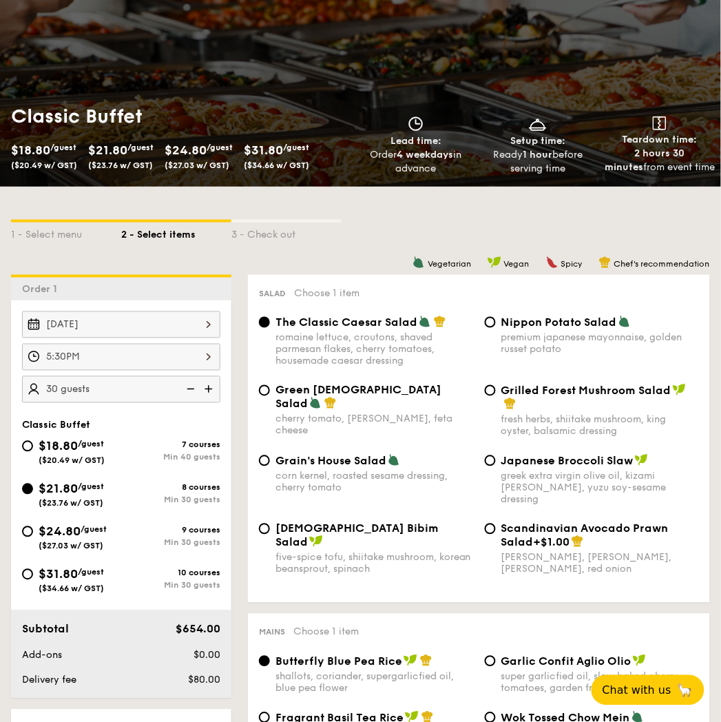
click at [192, 393] on img at bounding box center [189, 389] width 21 height 26
type input "25 guests"
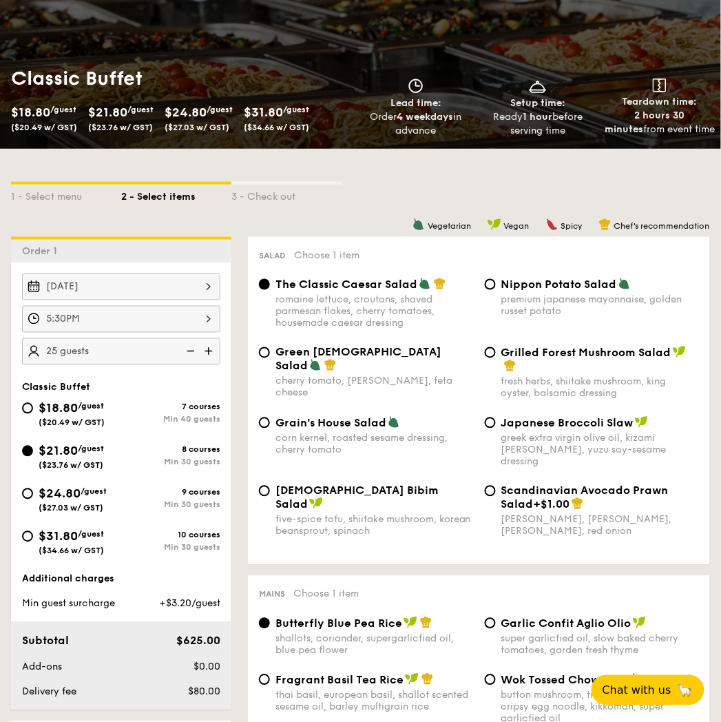
scroll to position [0, 0]
